Goal: Information Seeking & Learning: Find specific fact

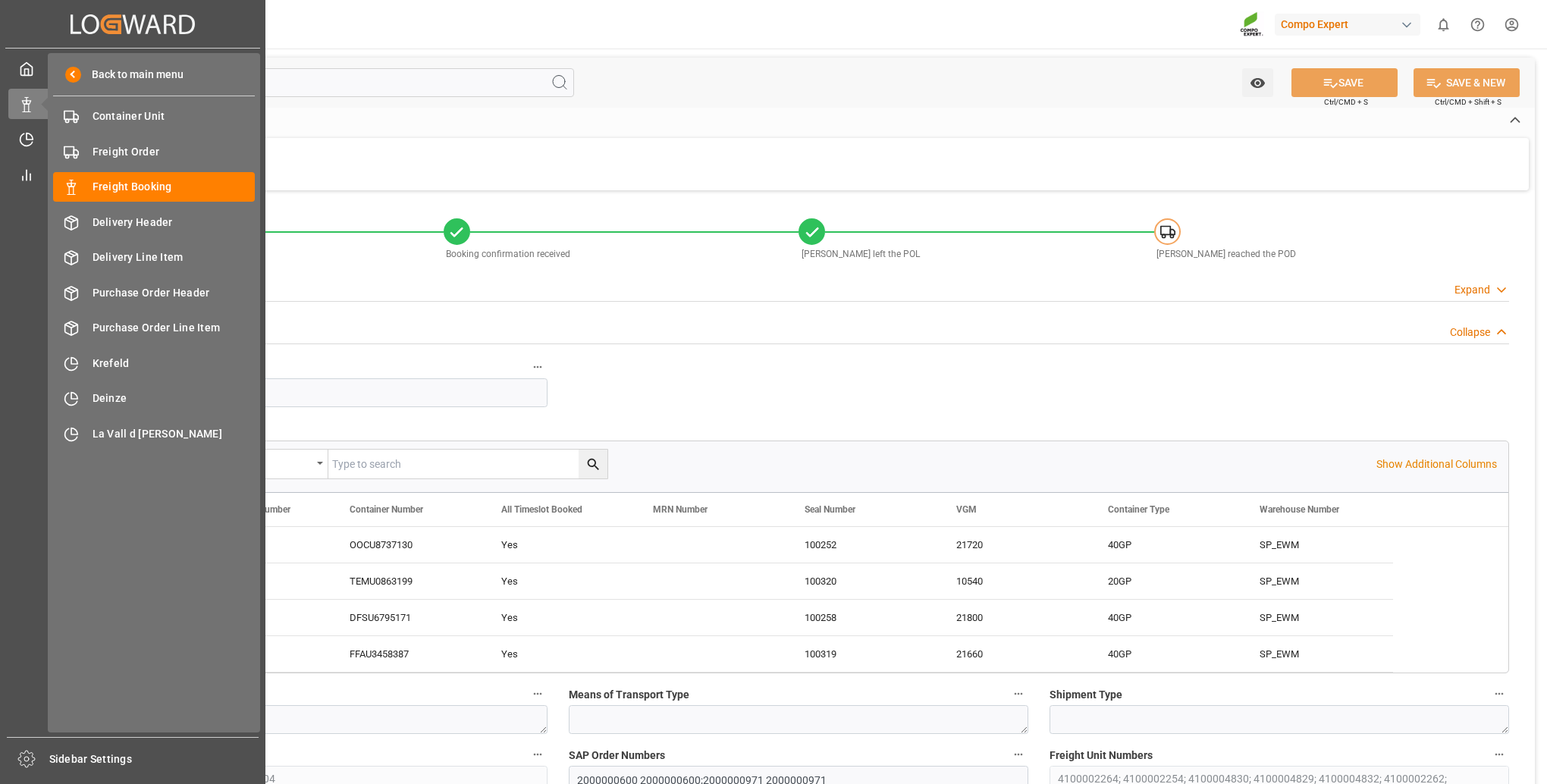
scroll to position [42, 0]
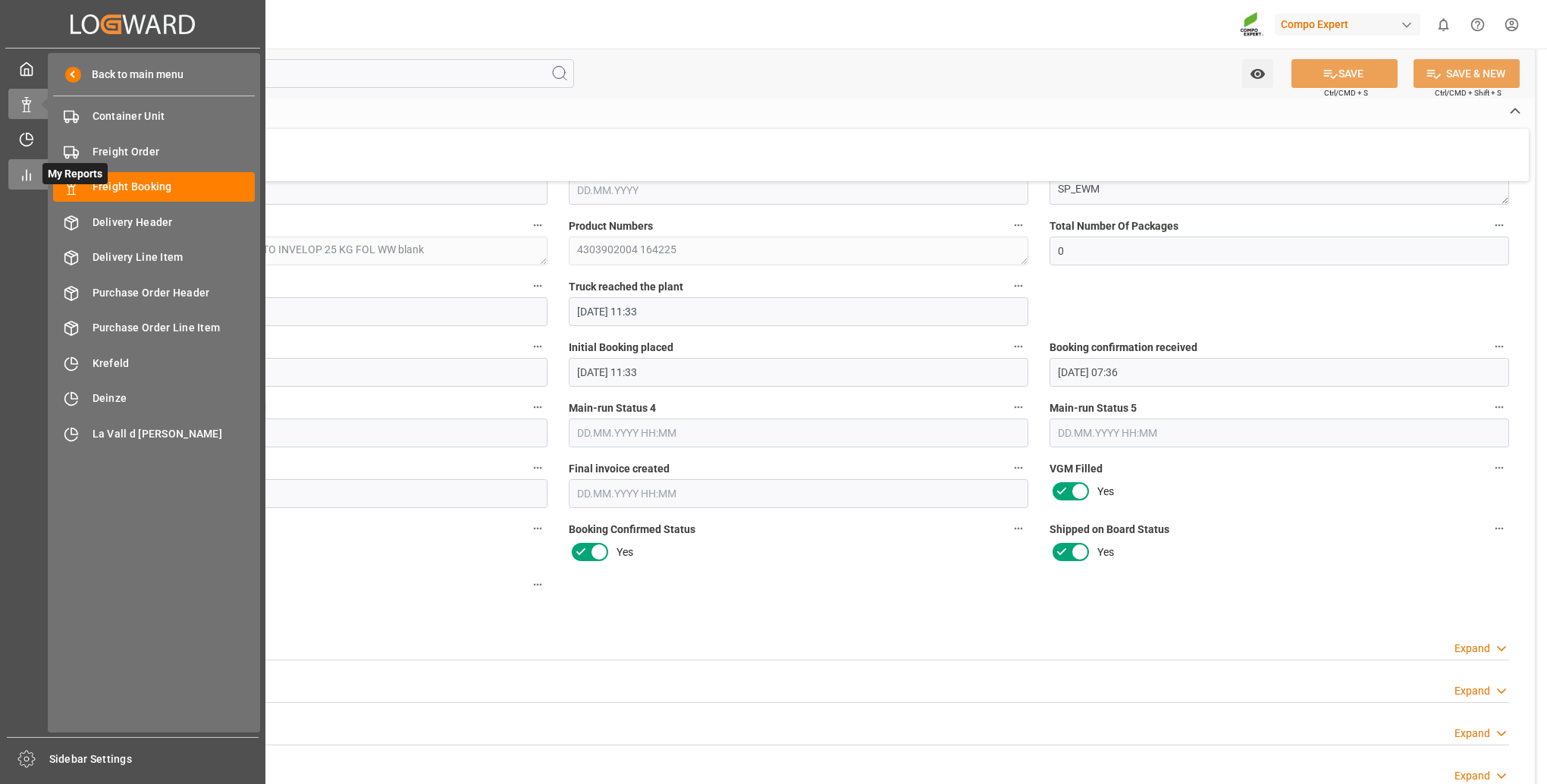
click at [33, 169] on icon at bounding box center [26, 175] width 15 height 15
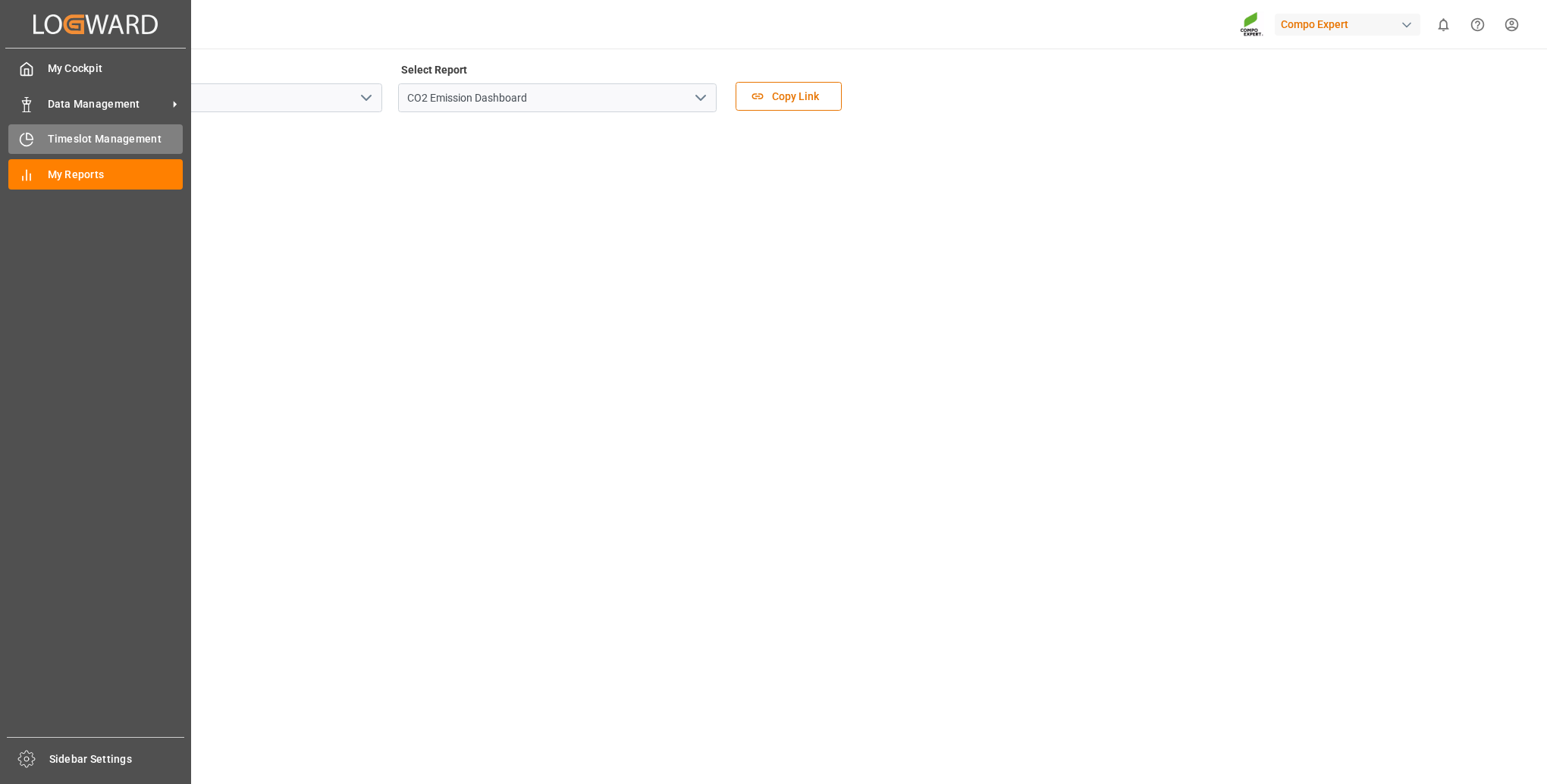
click at [42, 144] on div "Timeslot Management Timeslot Management" at bounding box center [95, 139] width 174 height 30
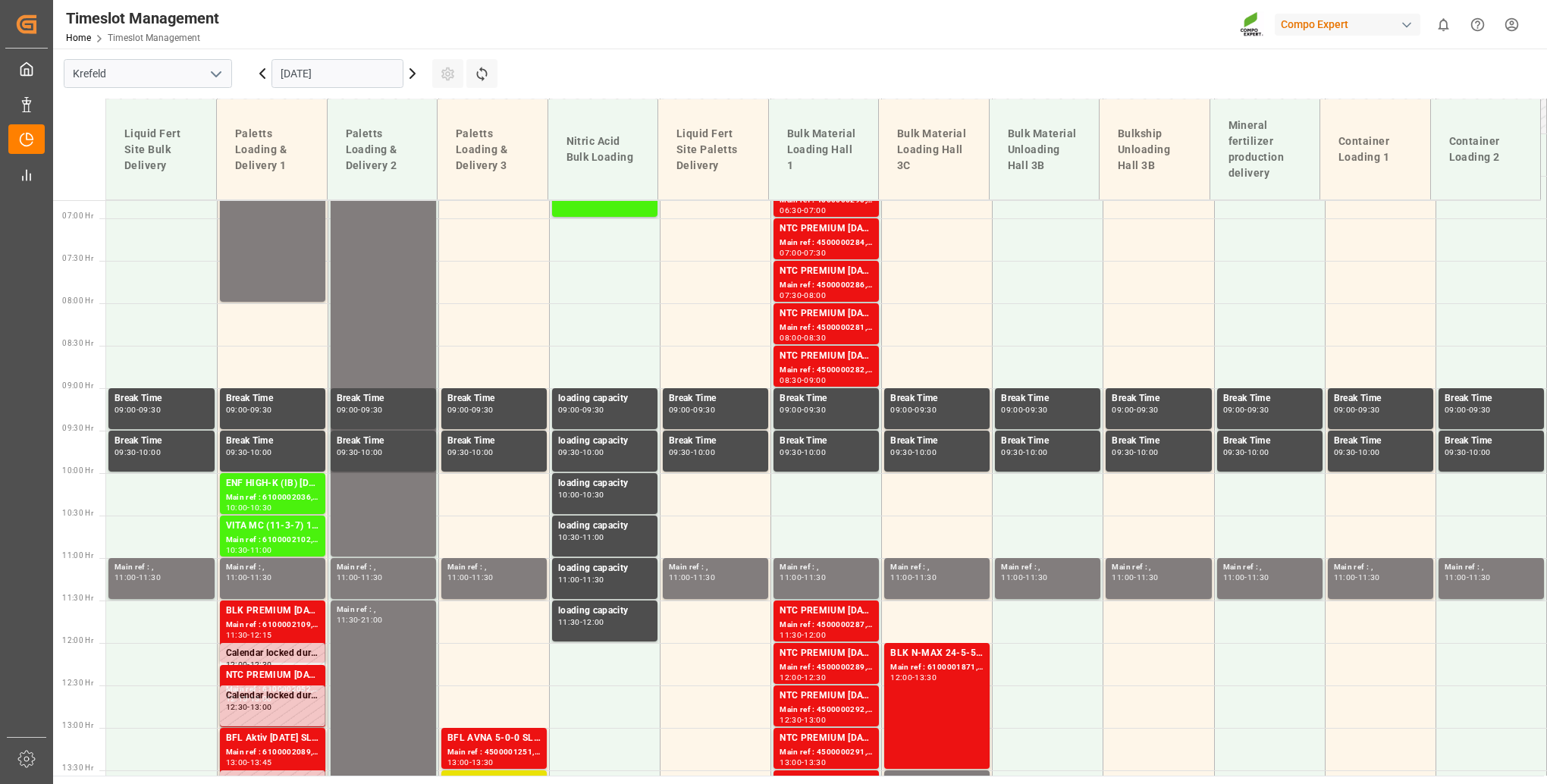
scroll to position [602, 0]
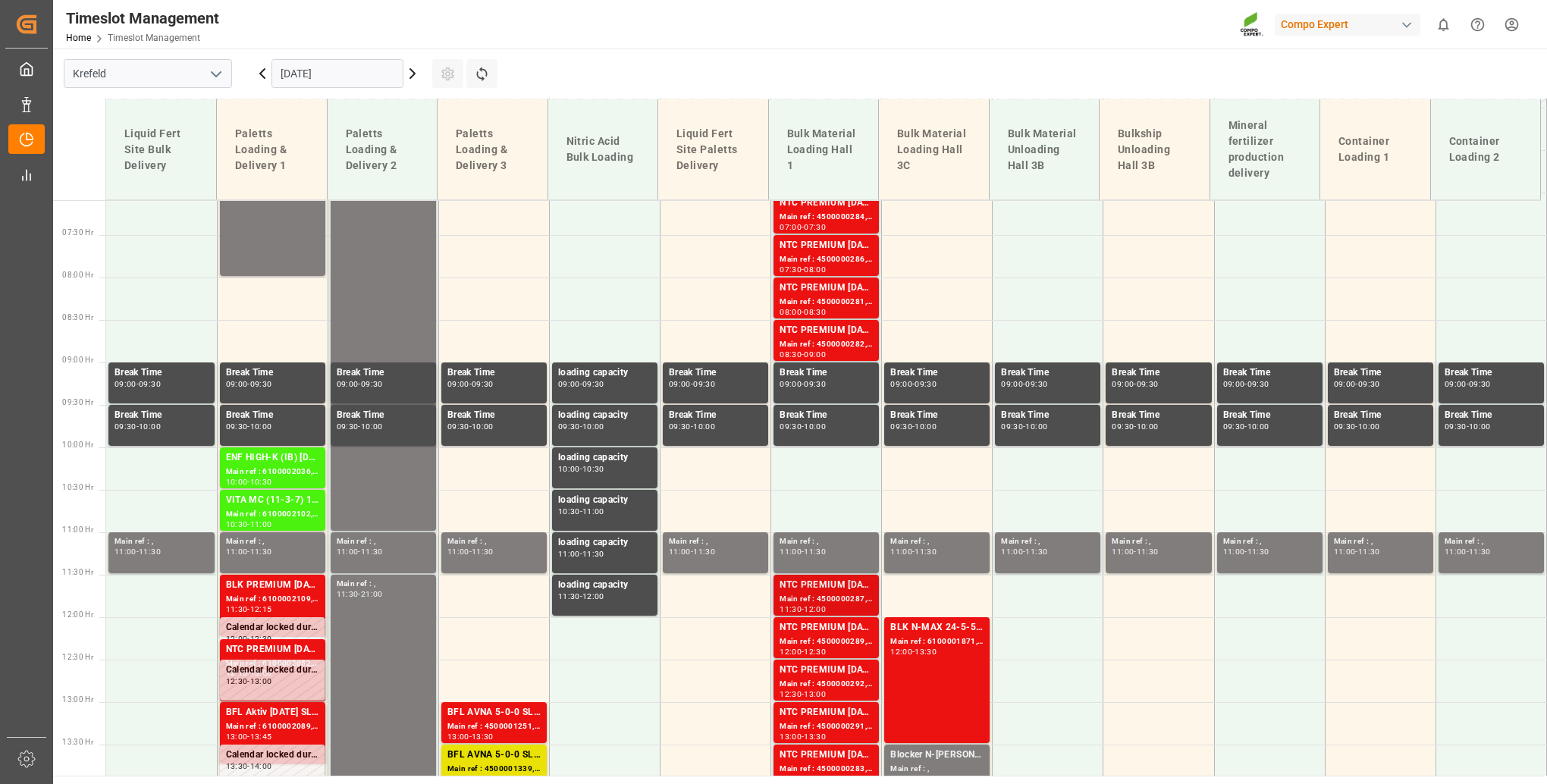
click at [844, 598] on div "Main ref : 4500000287, 2000000239" at bounding box center [826, 599] width 94 height 13
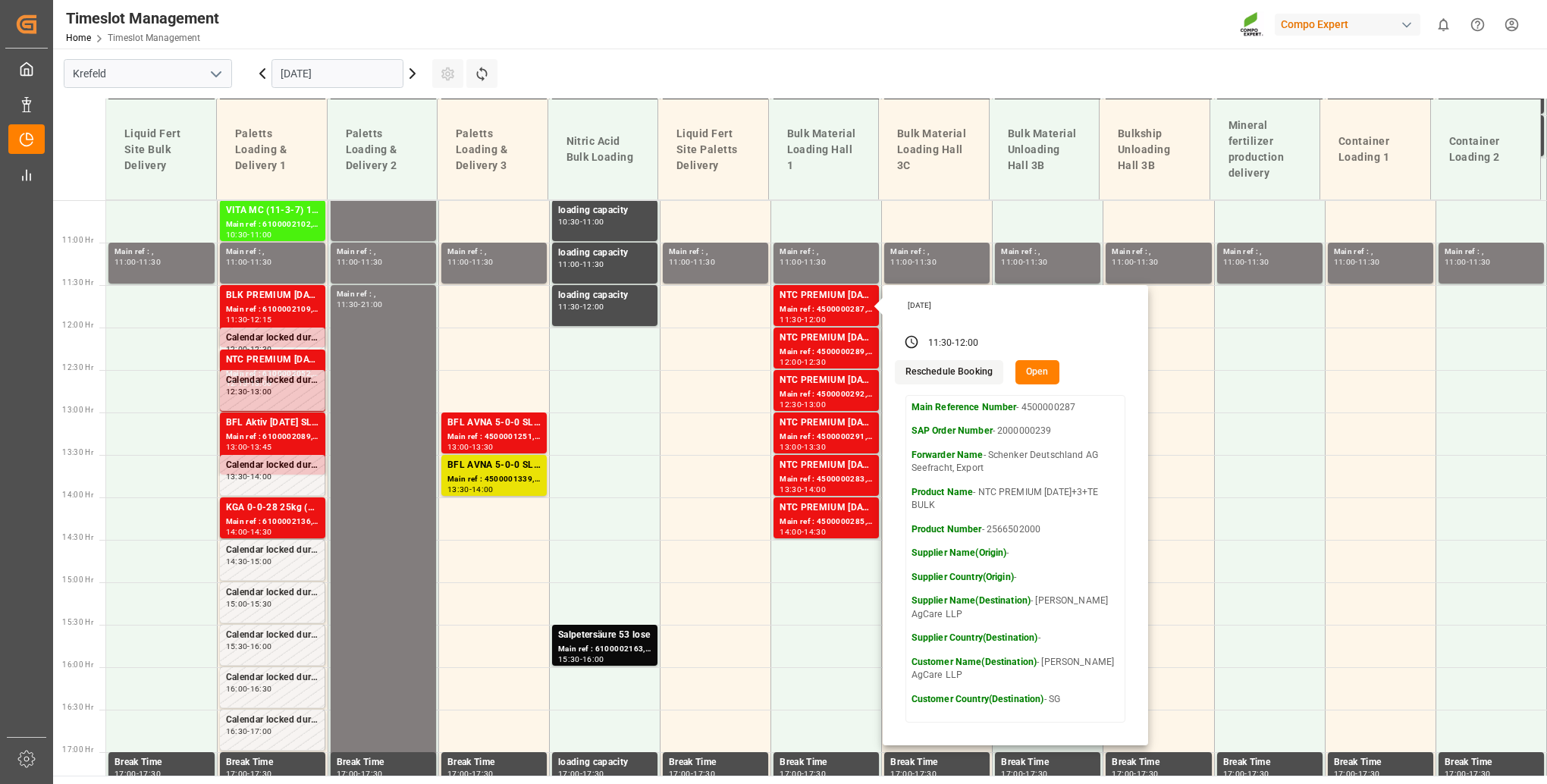
scroll to position [905, 0]
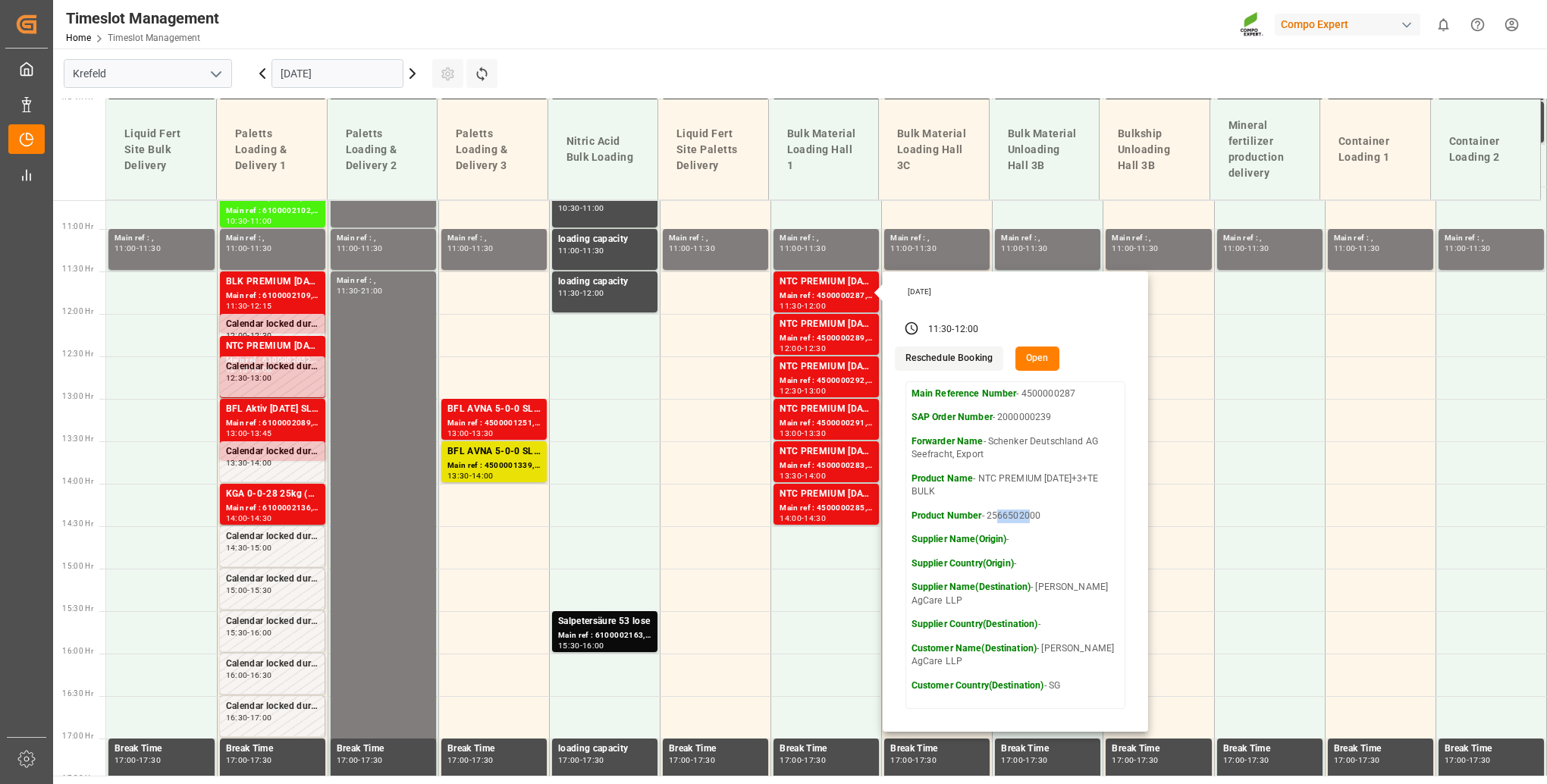
drag, startPoint x: 987, startPoint y: 516, endPoint x: 1021, endPoint y: 519, distance: 34.1
click at [1021, 519] on p "Product Number - 2566502000" at bounding box center [1015, 515] width 208 height 14
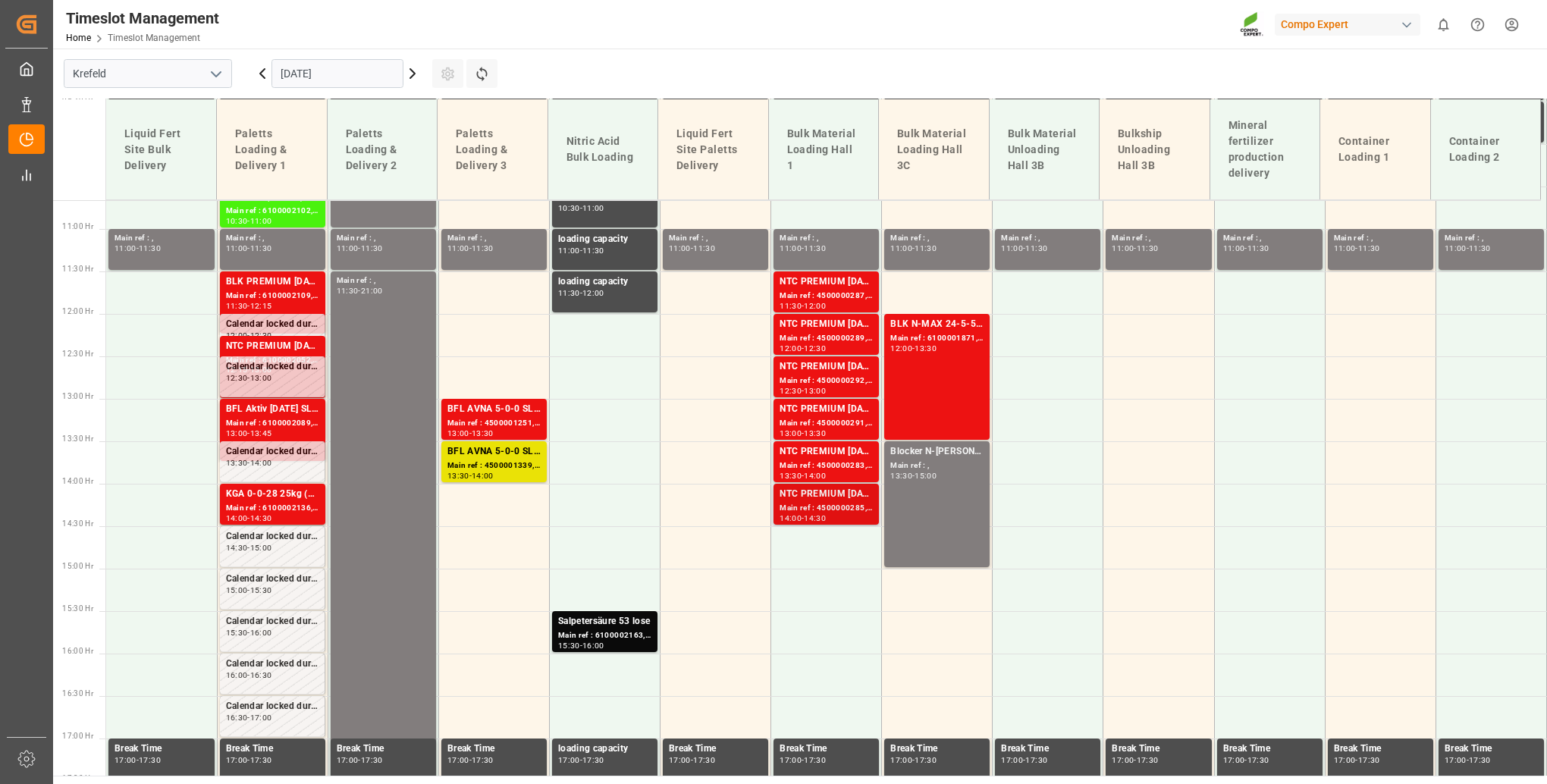
click at [812, 509] on div "Main ref : 4500000285, 2000000239" at bounding box center [826, 508] width 94 height 13
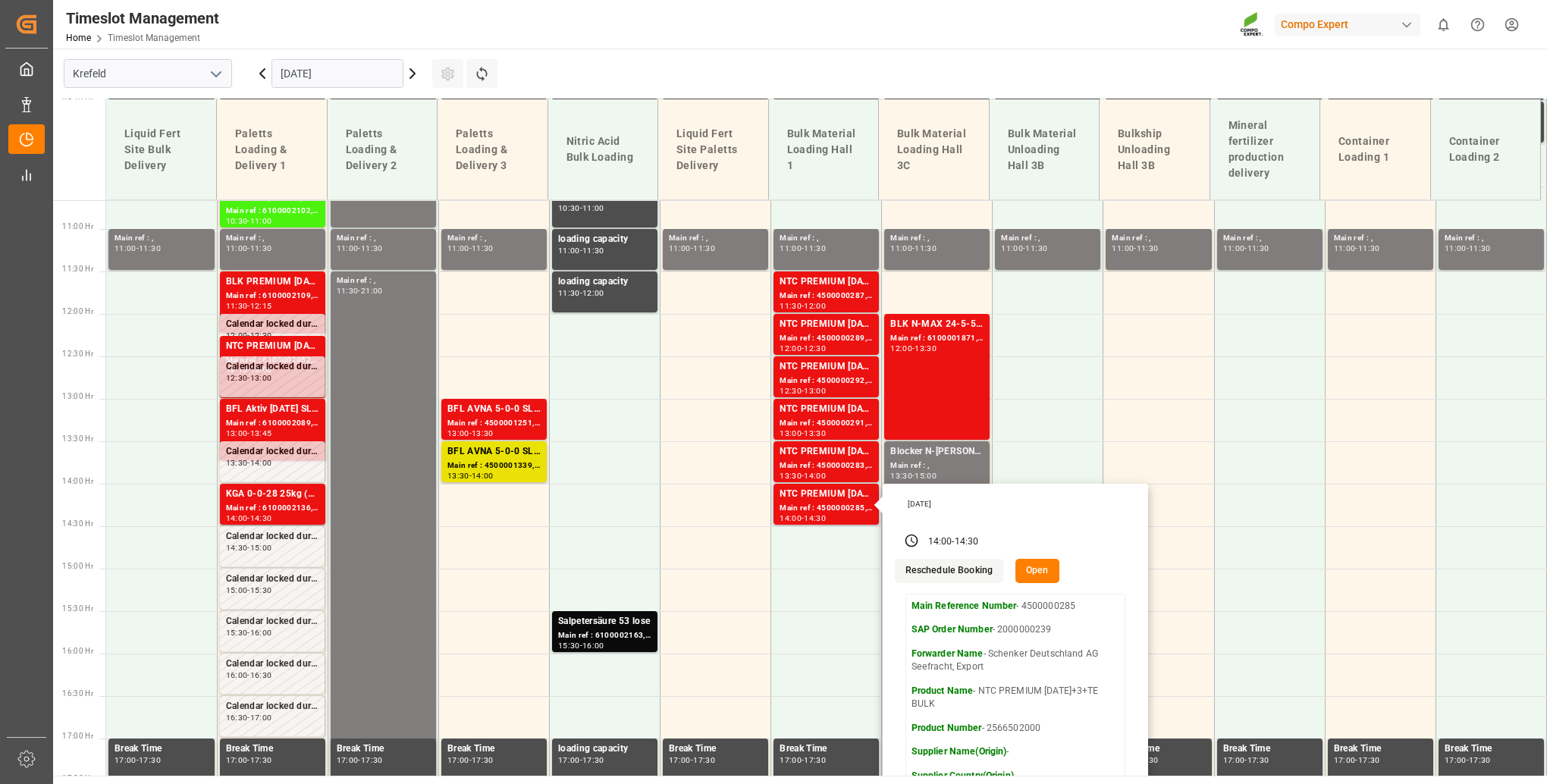
copy p "2566502000"
drag, startPoint x: 985, startPoint y: 726, endPoint x: 1040, endPoint y: 726, distance: 55.0
click at [1040, 726] on p "Product Number - 2566502000" at bounding box center [1015, 728] width 208 height 14
